Goal: Information Seeking & Learning: Understand process/instructions

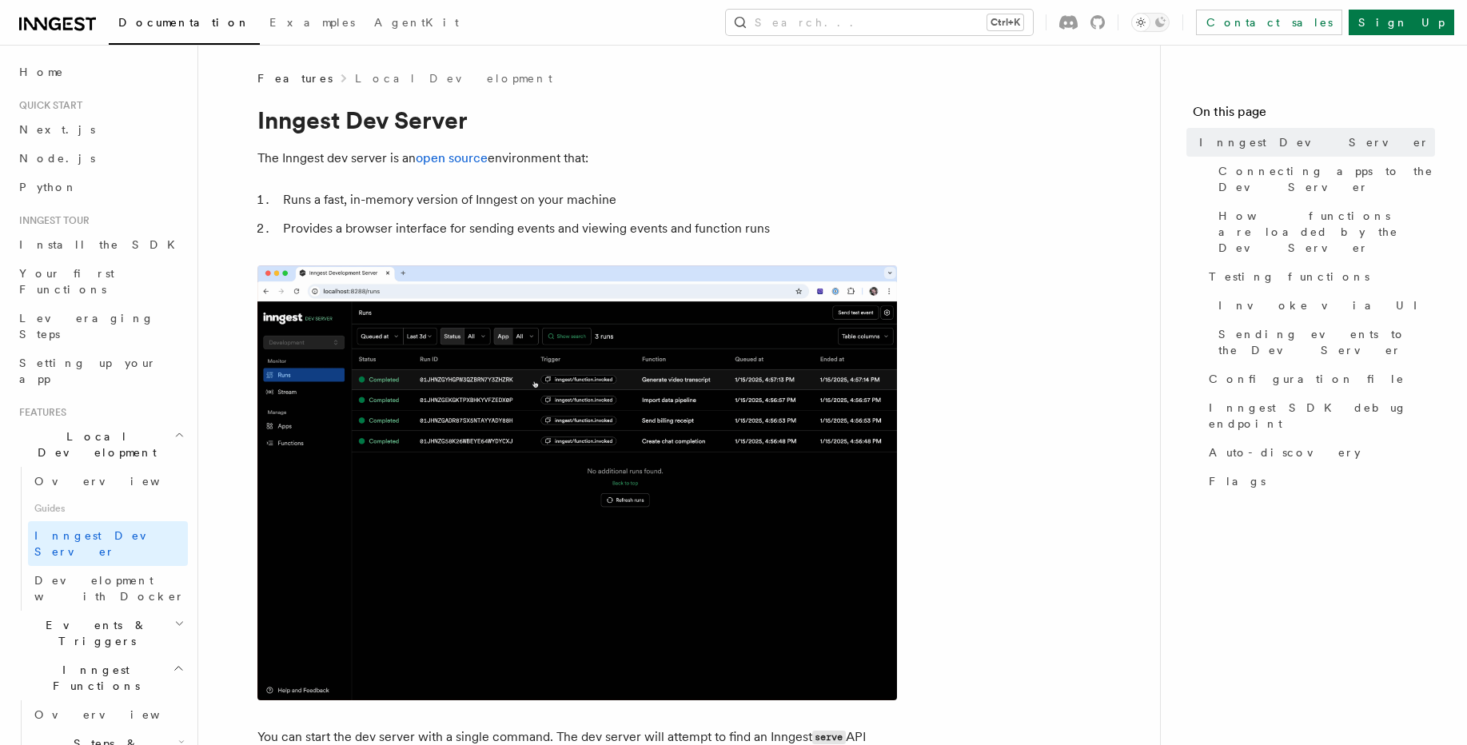
click at [532, 225] on ol "Runs a fast, in-memory version of Inngest on your machine Provides a browser in…" at bounding box center [577, 214] width 640 height 51
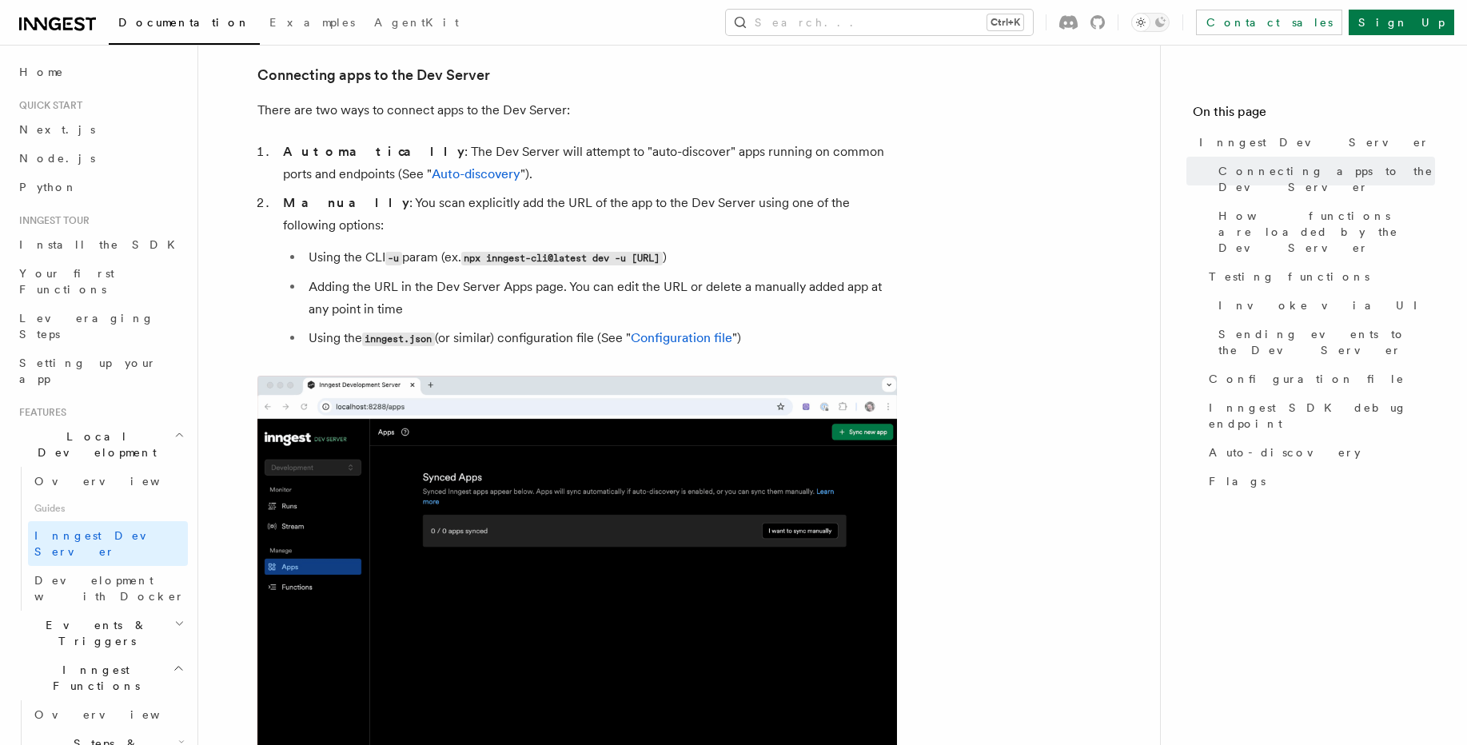
scroll to position [1434, 0]
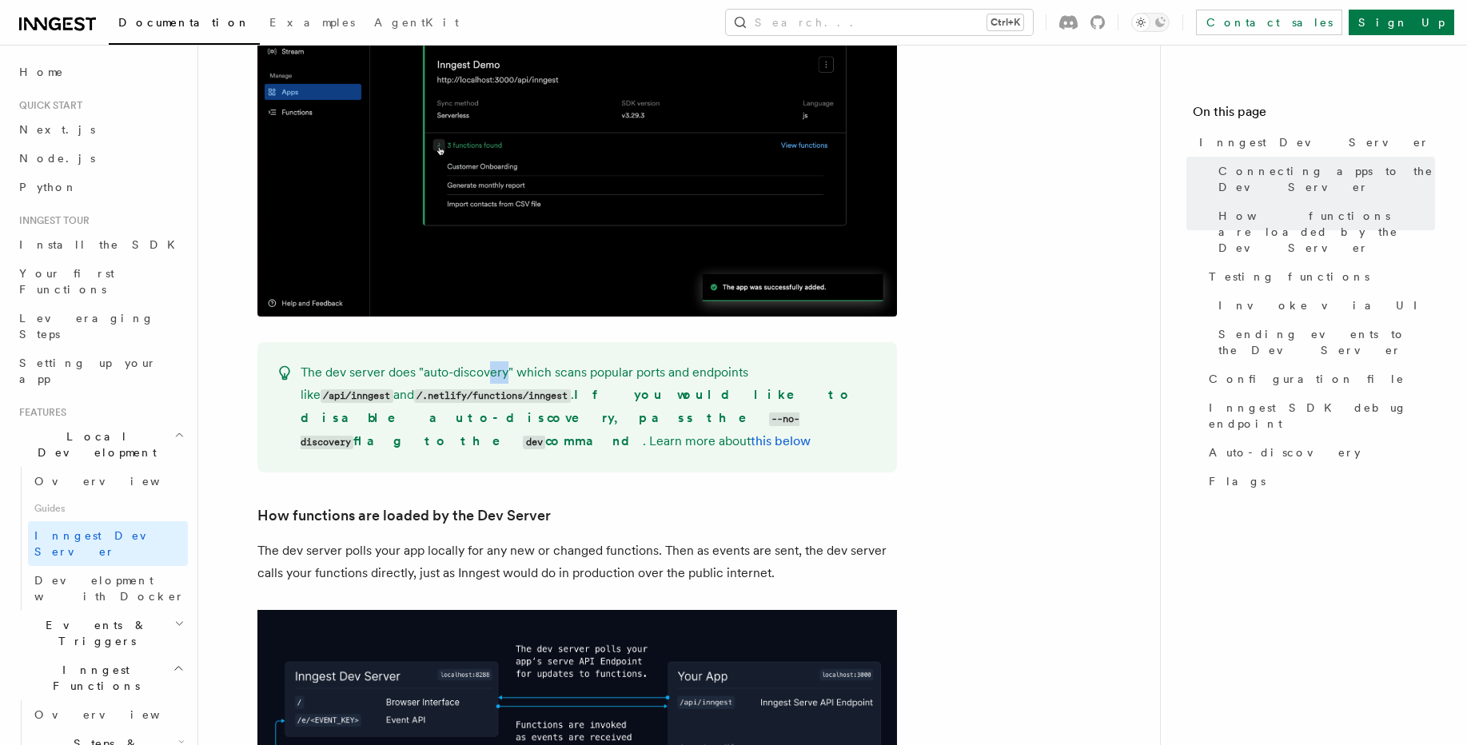
drag, startPoint x: 492, startPoint y: 344, endPoint x: 507, endPoint y: 350, distance: 16.5
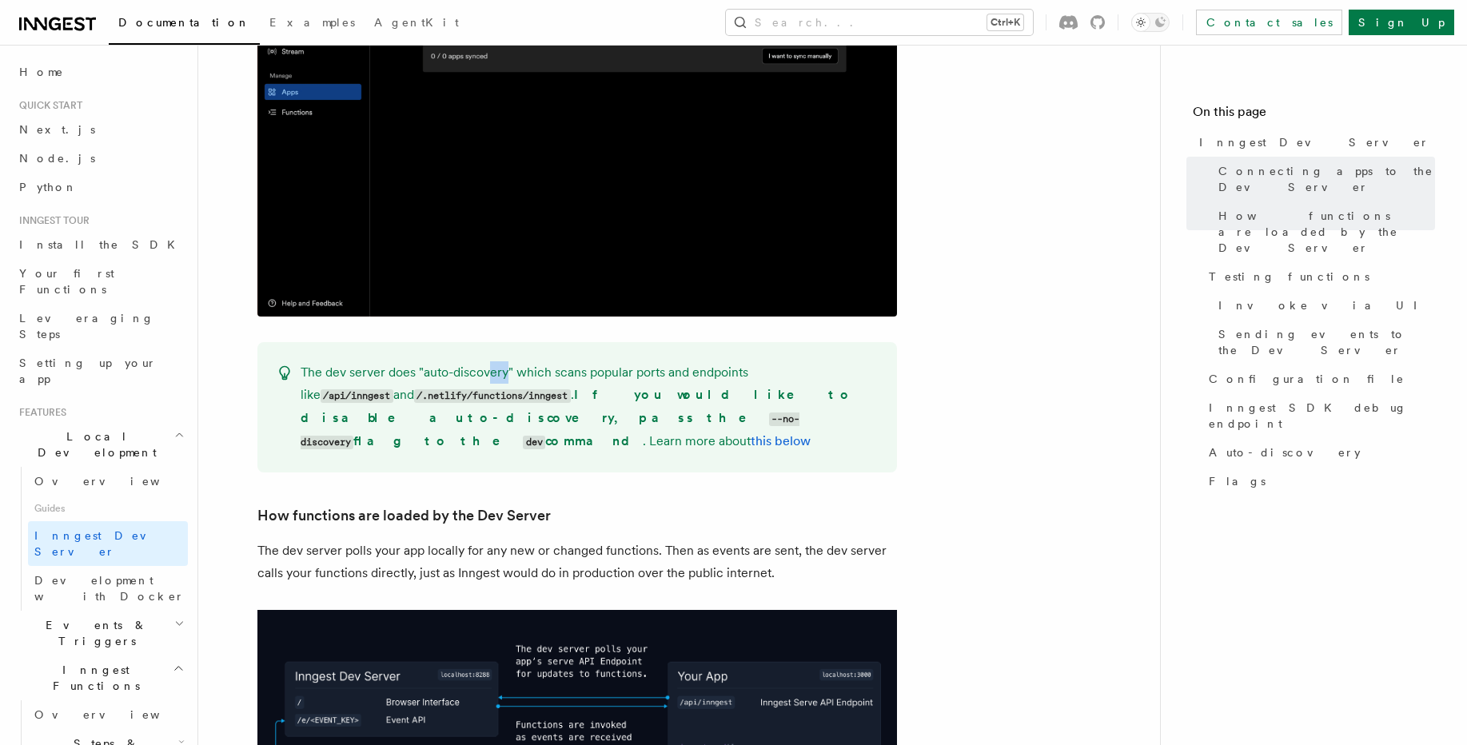
click at [507, 361] on p "The dev server does "auto-discovery" which scans popular ports and endpoints li…" at bounding box center [589, 407] width 577 height 92
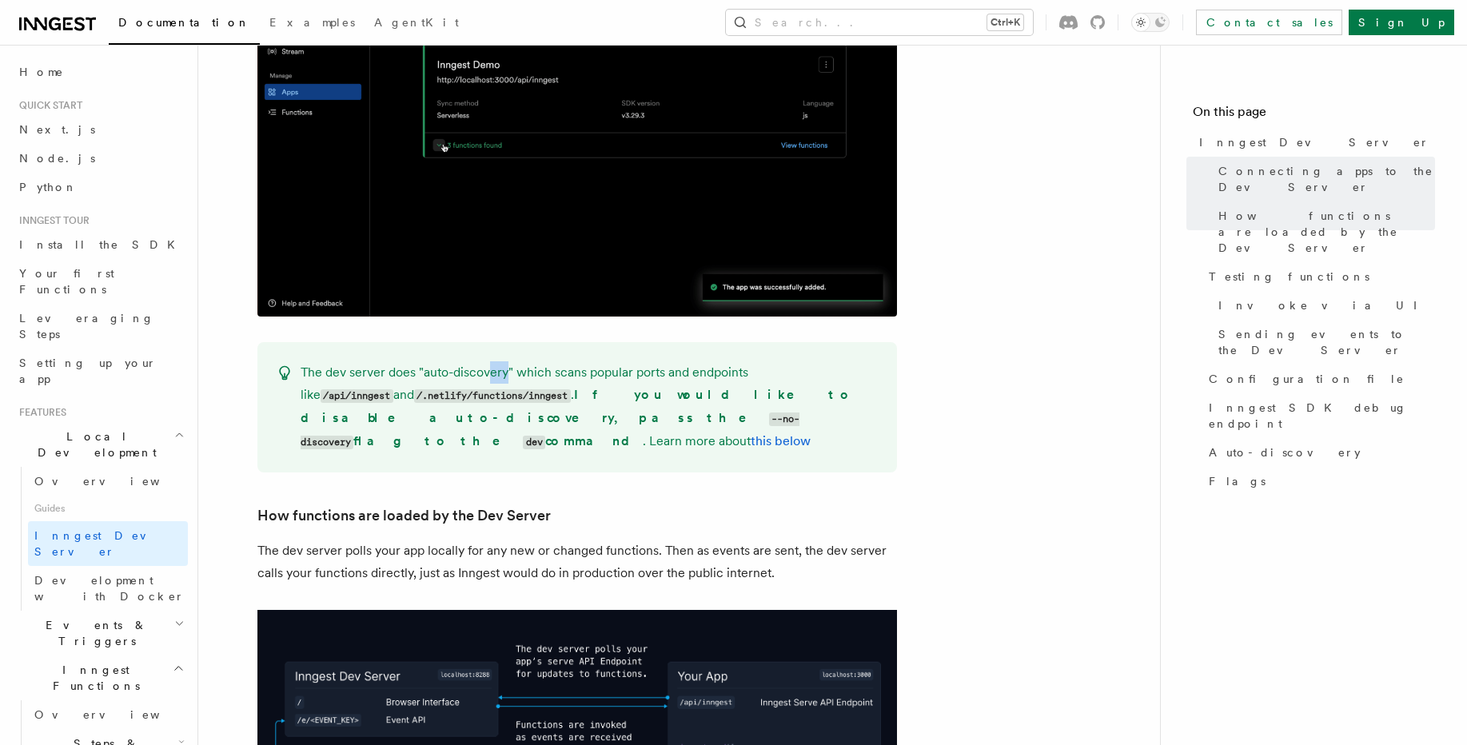
click at [507, 361] on p "The dev server does "auto-discovery" which scans popular ports and endpoints li…" at bounding box center [589, 407] width 577 height 92
drag, startPoint x: 477, startPoint y: 373, endPoint x: 490, endPoint y: 377, distance: 14.4
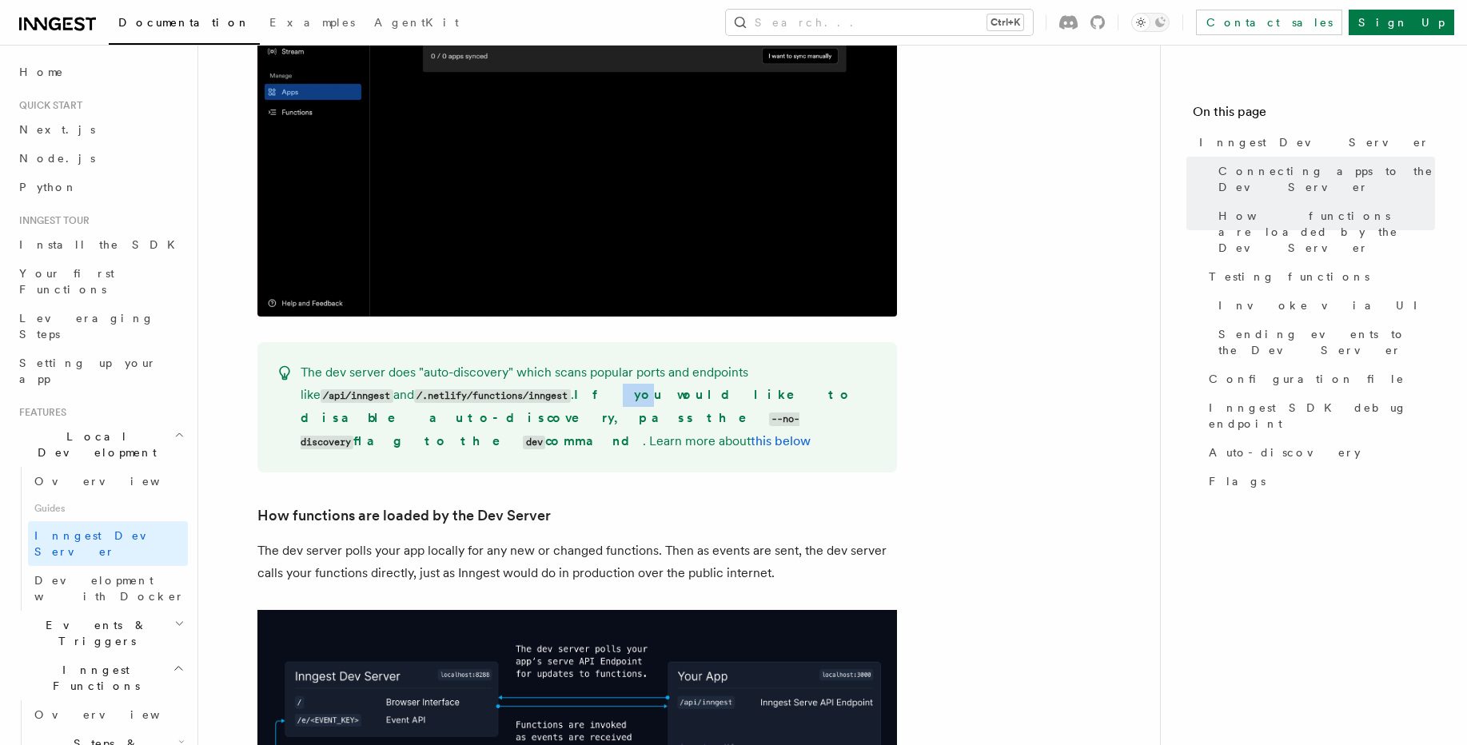
click at [490, 387] on strong "If you would like to disable auto-discovery, pass the --no-discovery flag to th…" at bounding box center [577, 418] width 553 height 62
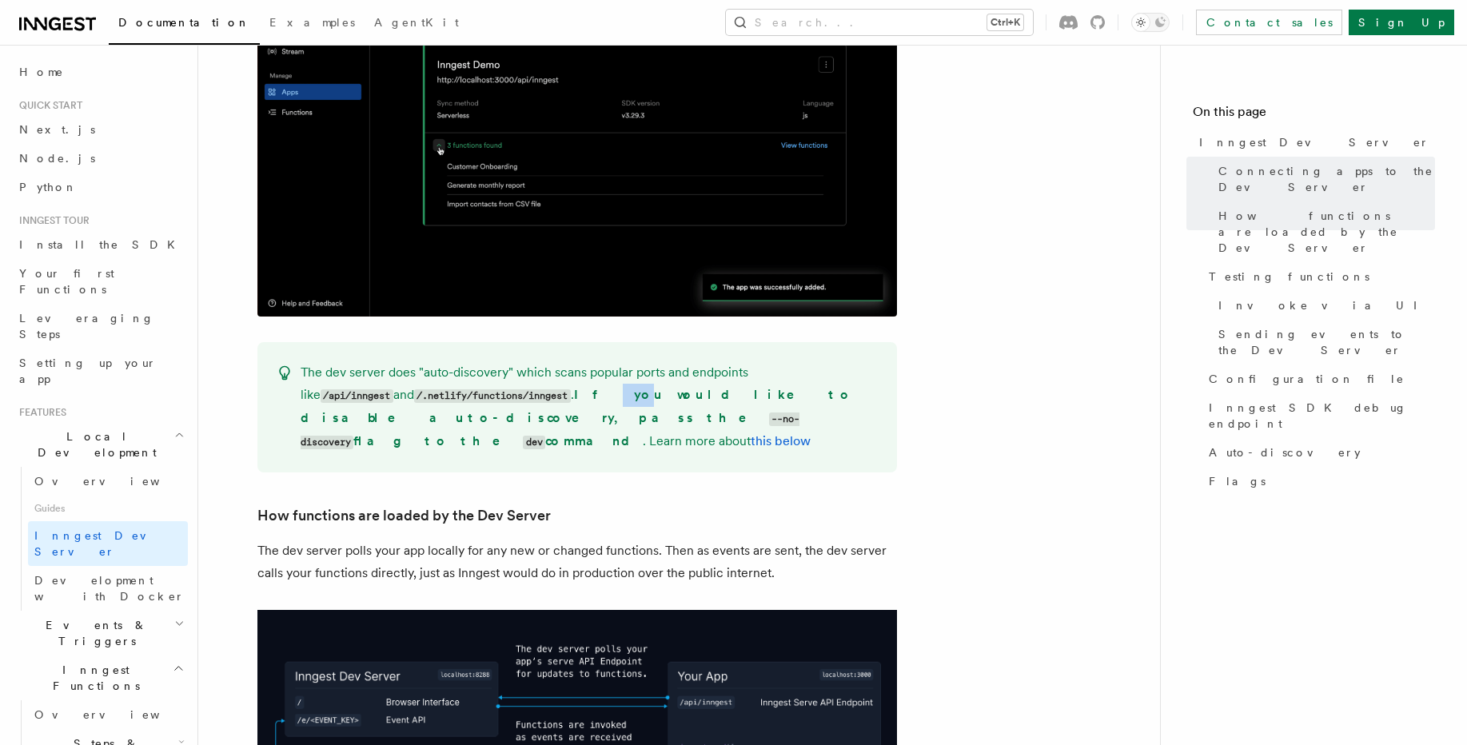
click at [490, 387] on strong "If you would like to disable auto-discovery, pass the --no-discovery flag to th…" at bounding box center [577, 418] width 553 height 62
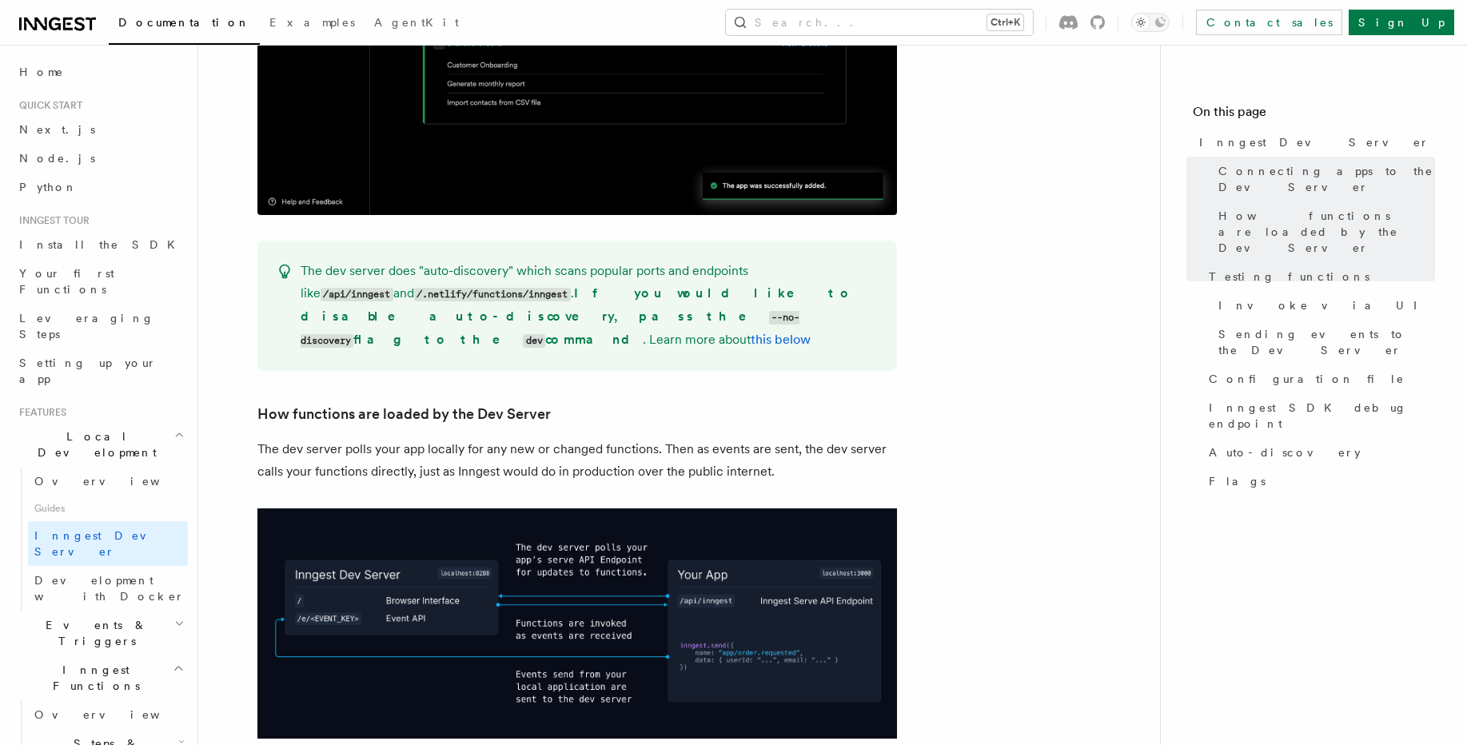
scroll to position [1530, 0]
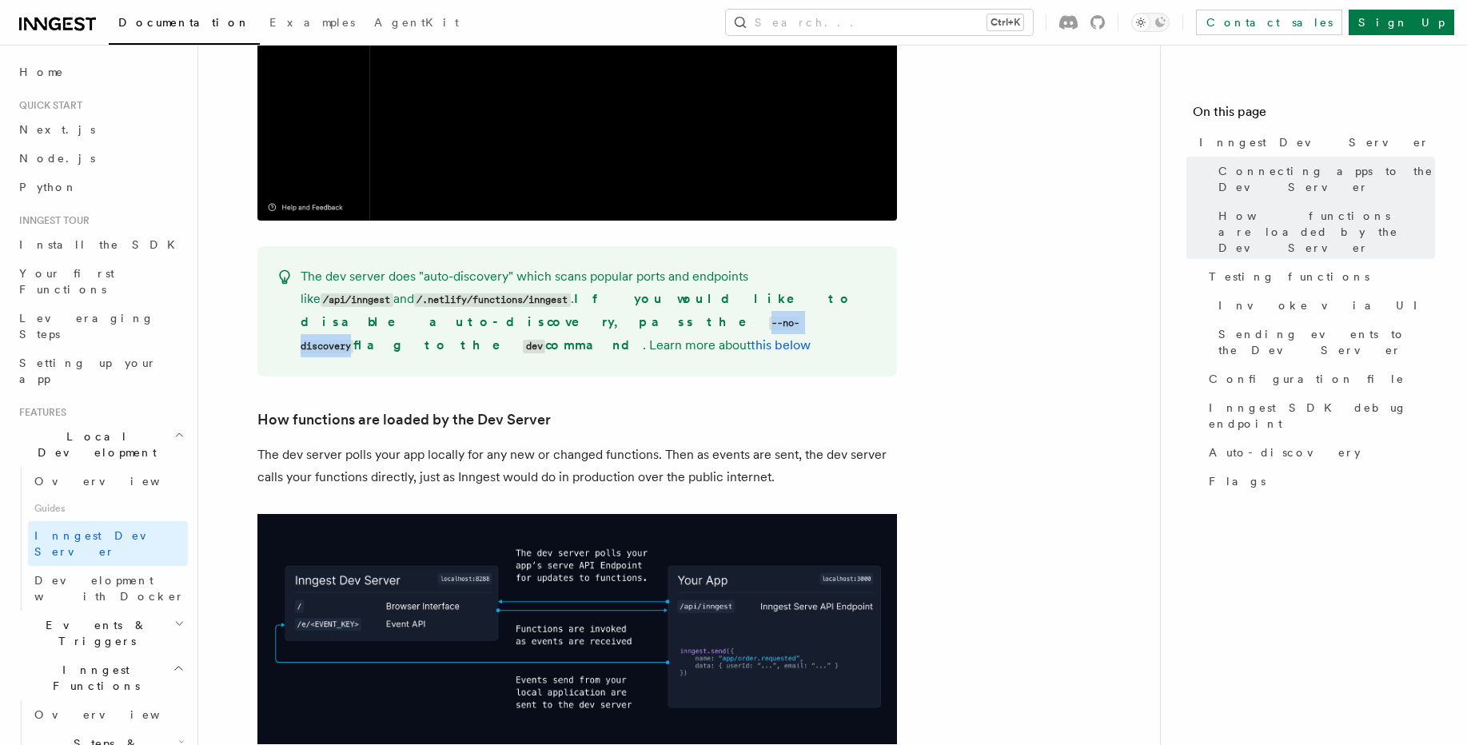
drag, startPoint x: 775, startPoint y: 279, endPoint x: 858, endPoint y: 279, distance: 83.2
click at [800, 317] on code "--no-discovery" at bounding box center [551, 335] width 500 height 37
copy code "--no-discovery"
